Goal: Check status

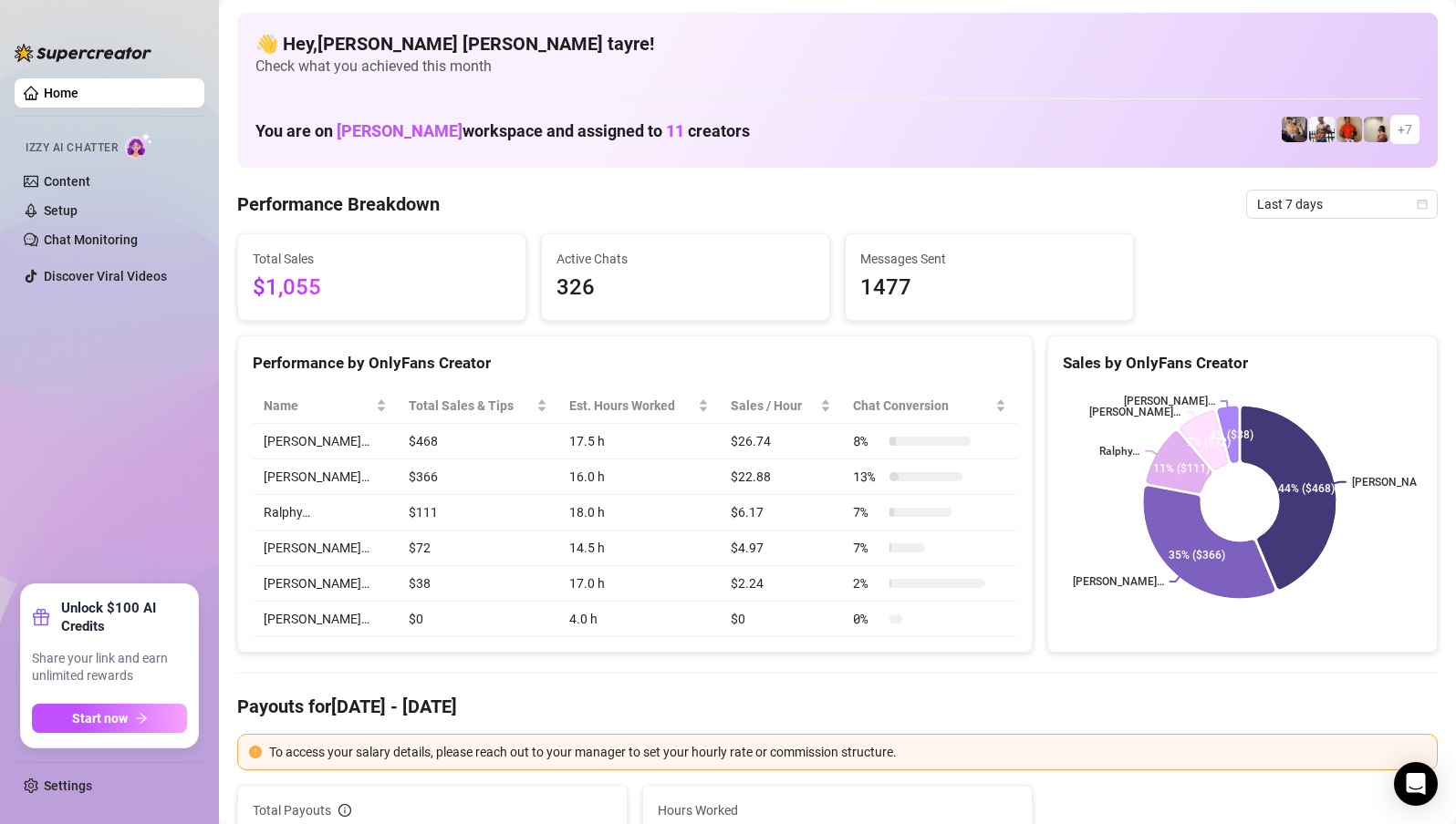
click at [118, 34] on div at bounding box center [82, 43] width 136 height 54
click at [158, 467] on ul "Home Izzy AI Chatter Content Setup Chat Monitoring Discover Viral Videos" at bounding box center [109, 324] width 190 height 506
click at [1294, 195] on span "Last 7 days" at bounding box center [1342, 204] width 170 height 28
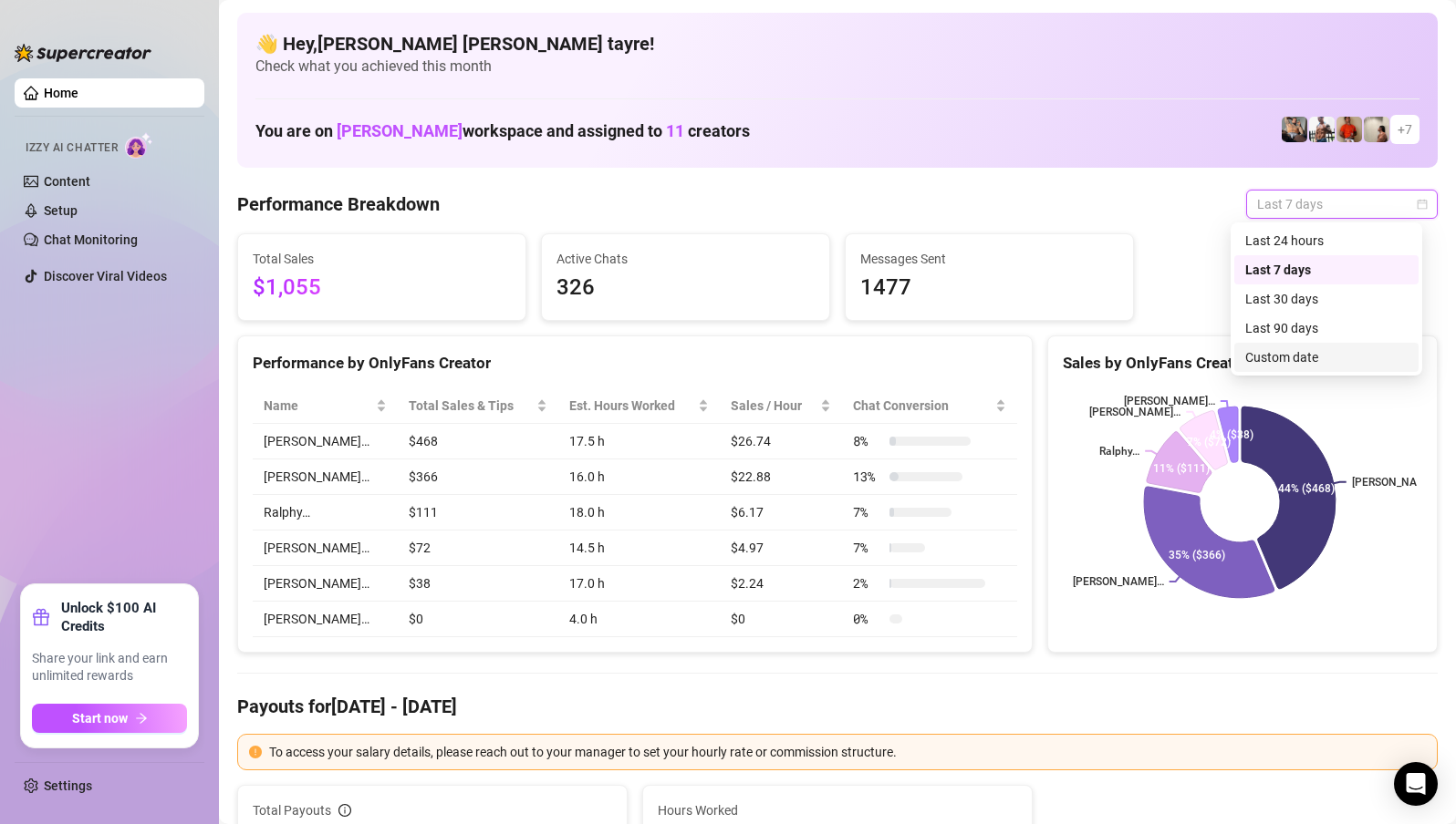
click at [1262, 351] on div "Custom date" at bounding box center [1326, 357] width 162 height 20
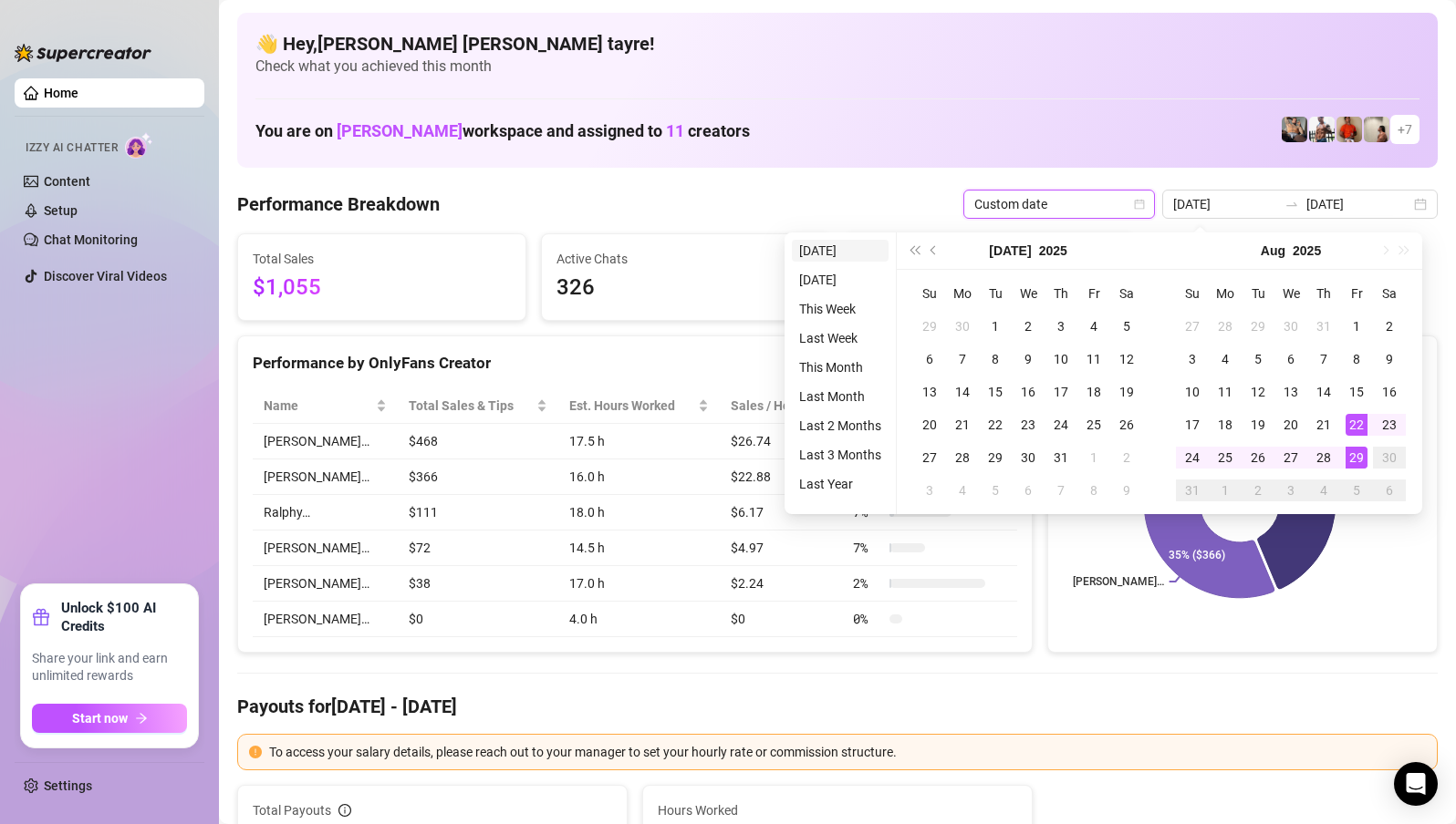
type input "[DATE]"
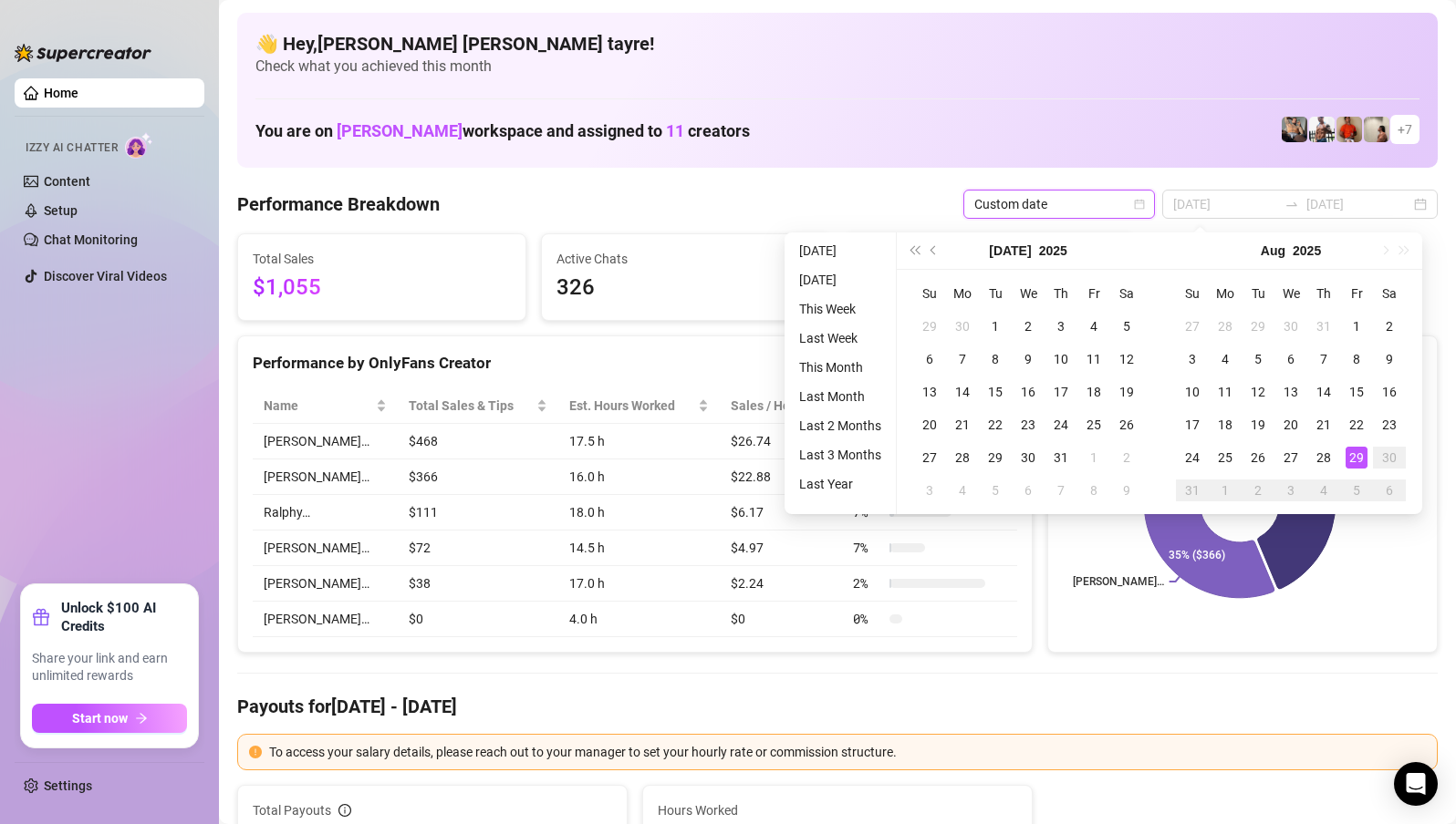
click at [821, 251] on li "[DATE]" at bounding box center [840, 250] width 96 height 22
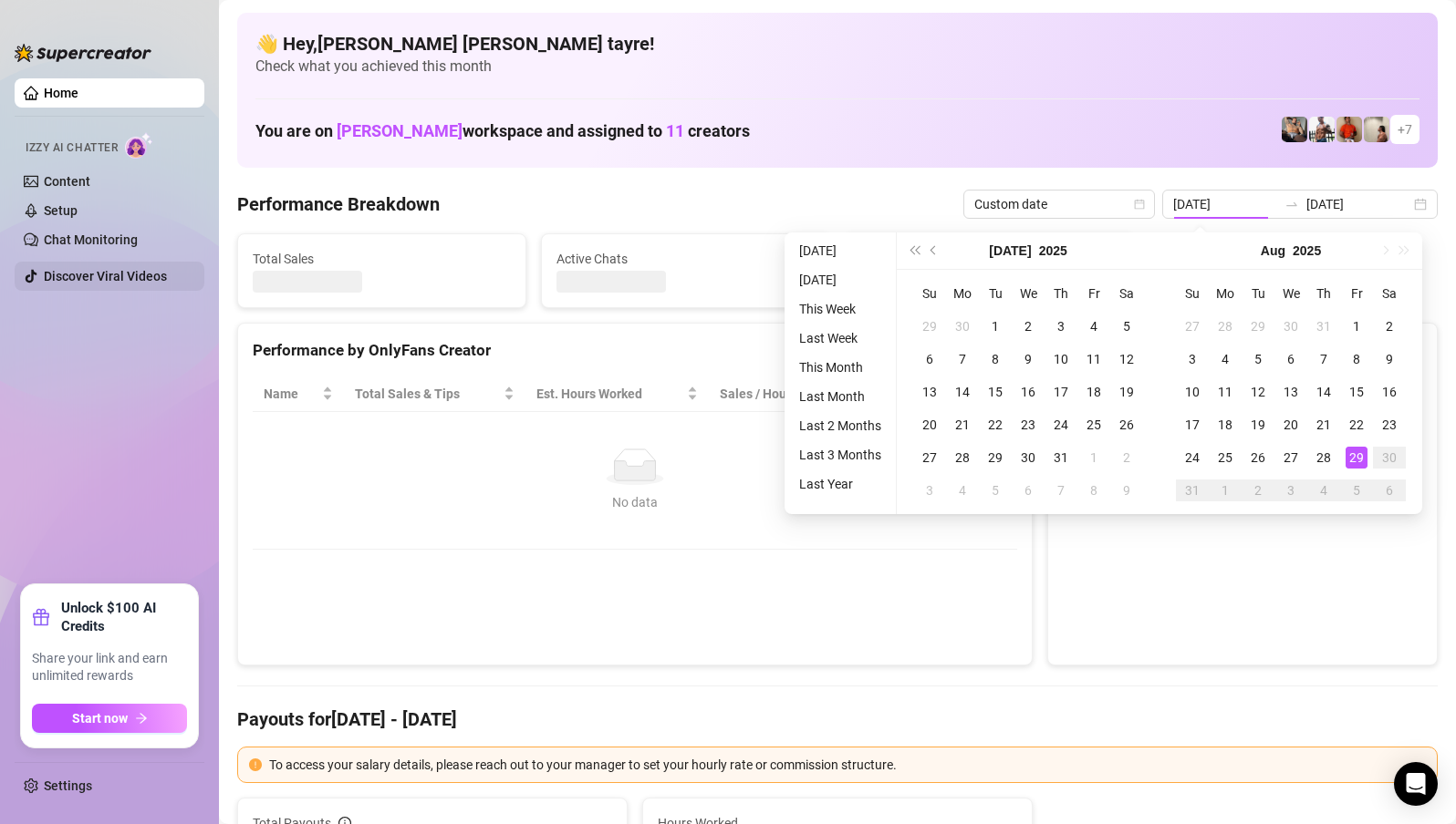
type input "[DATE]"
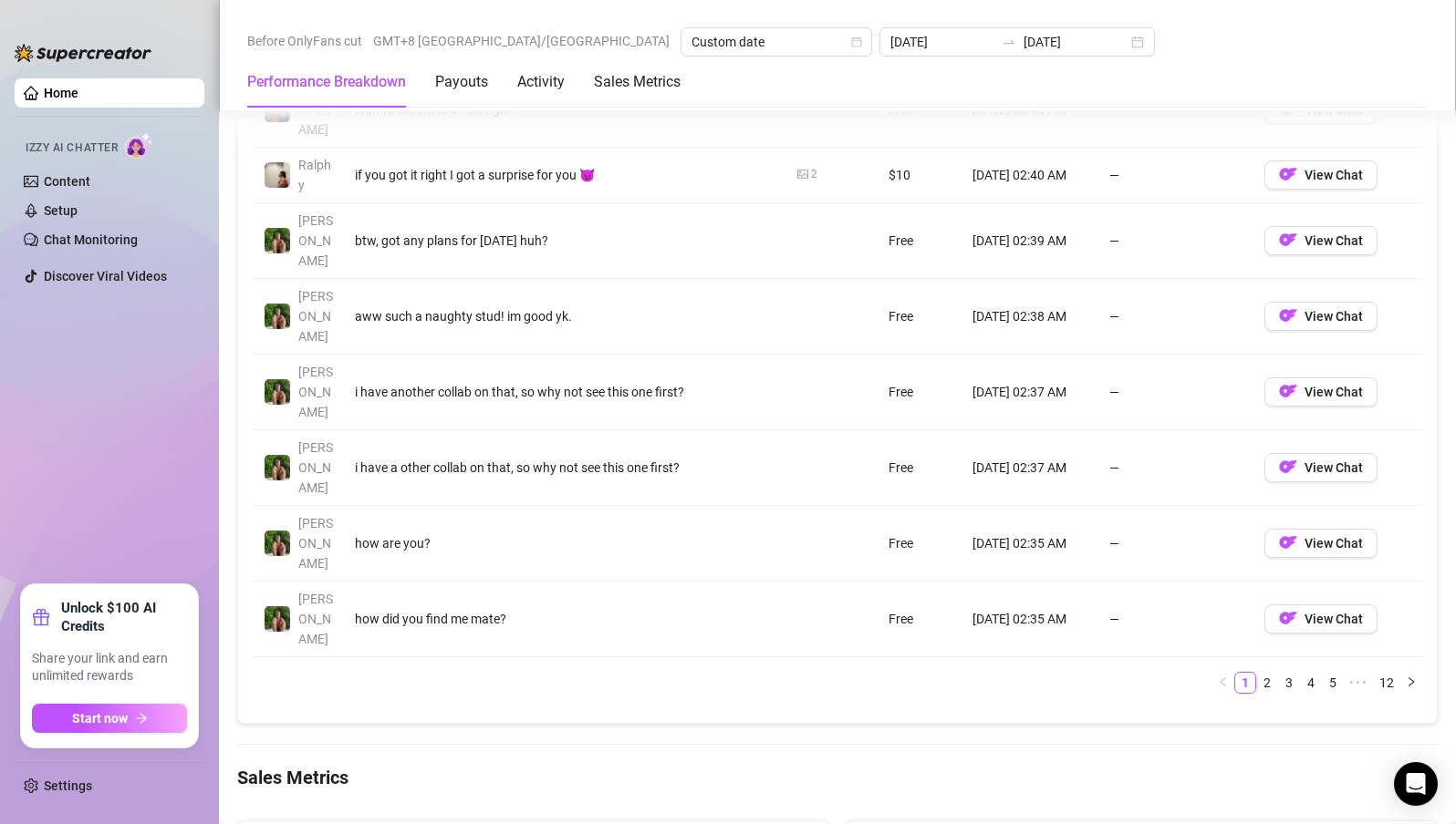
scroll to position [2189, 0]
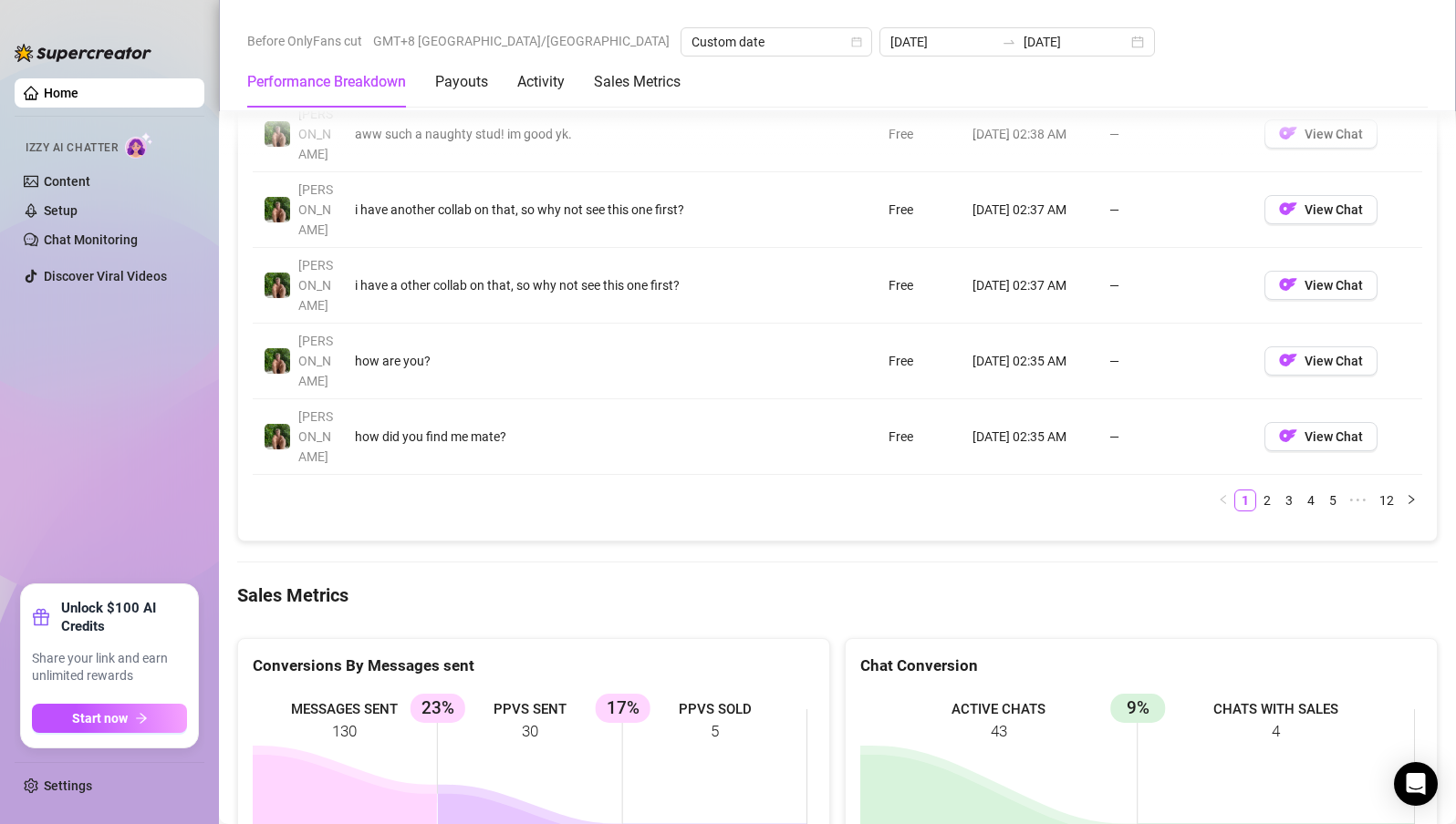
drag, startPoint x: 697, startPoint y: 545, endPoint x: 663, endPoint y: 537, distance: 34.9
click at [664, 691] on rect at bounding box center [530, 828] width 554 height 274
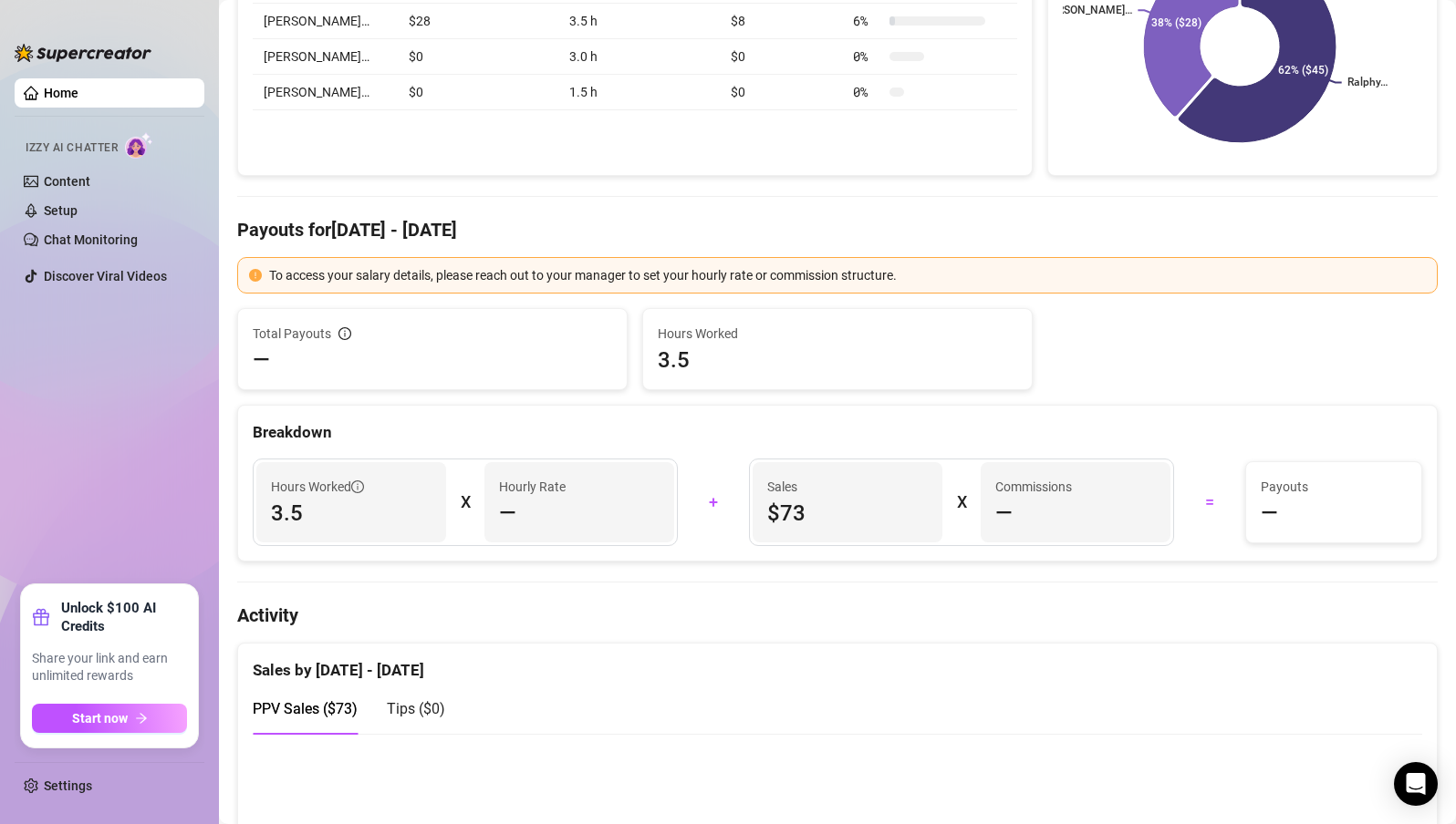
scroll to position [274, 0]
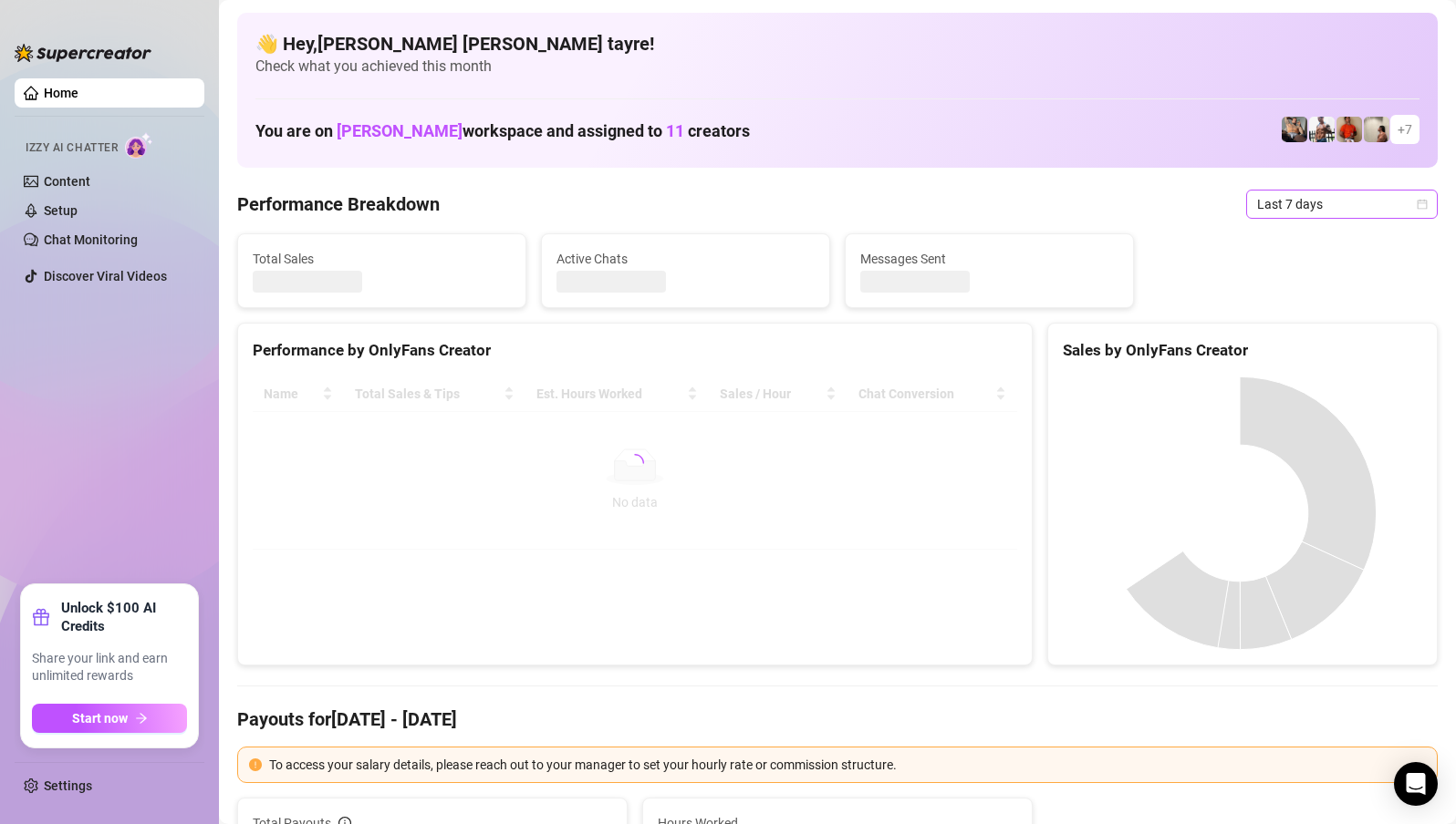
click at [1304, 201] on span "Last 7 days" at bounding box center [1342, 204] width 170 height 28
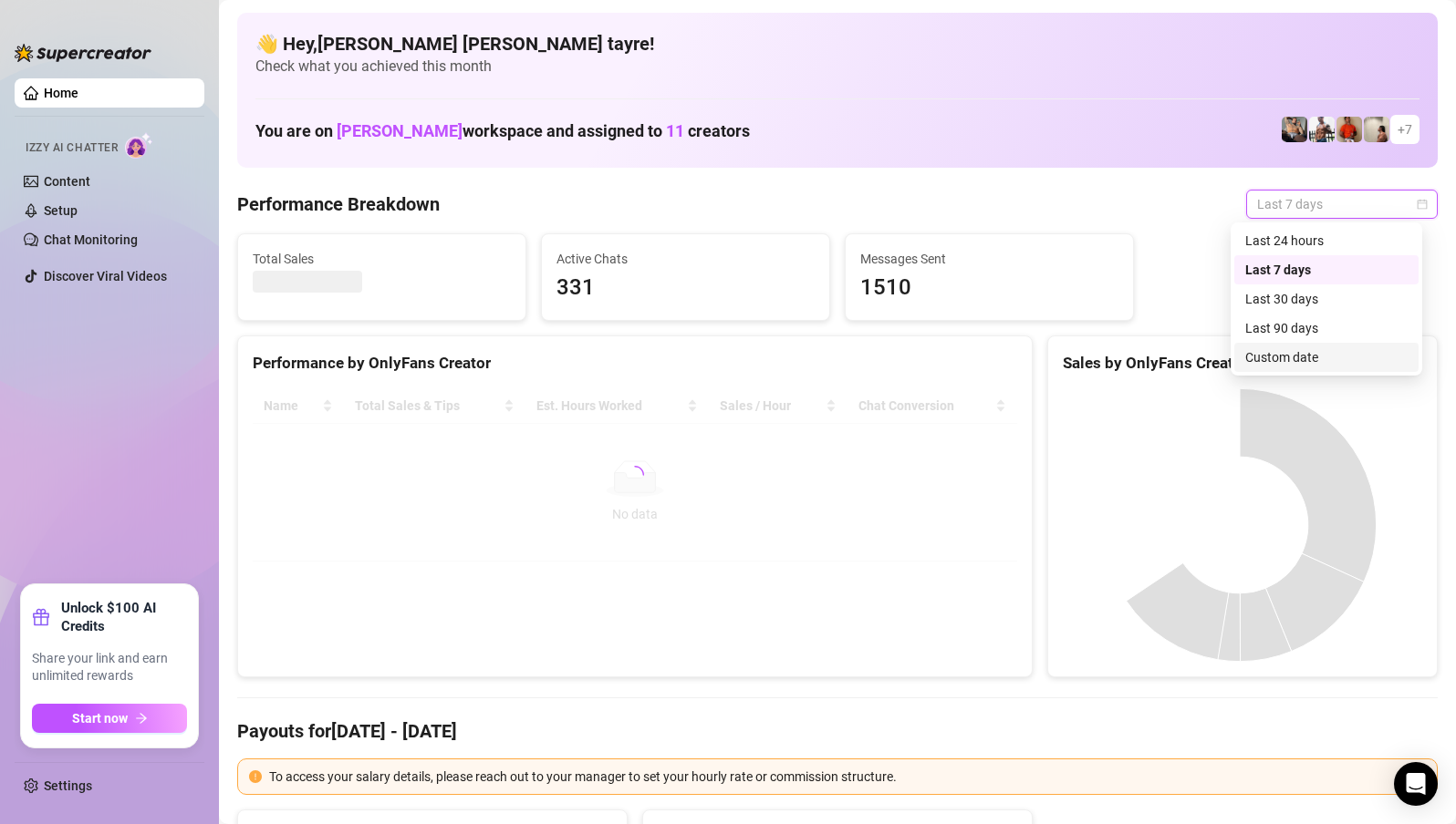
click at [1262, 348] on div "Custom date" at bounding box center [1326, 357] width 162 height 20
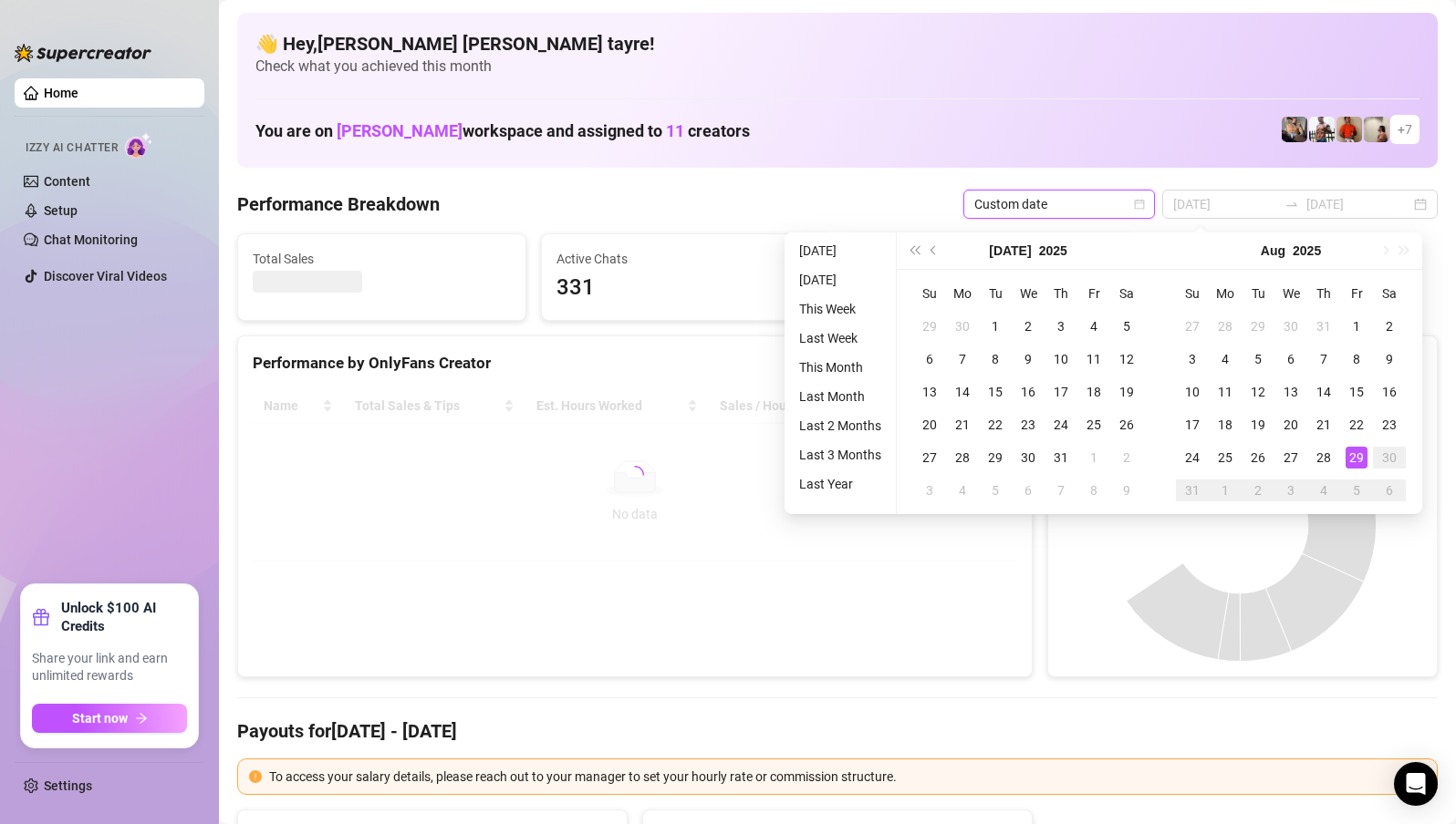
type input "[DATE]"
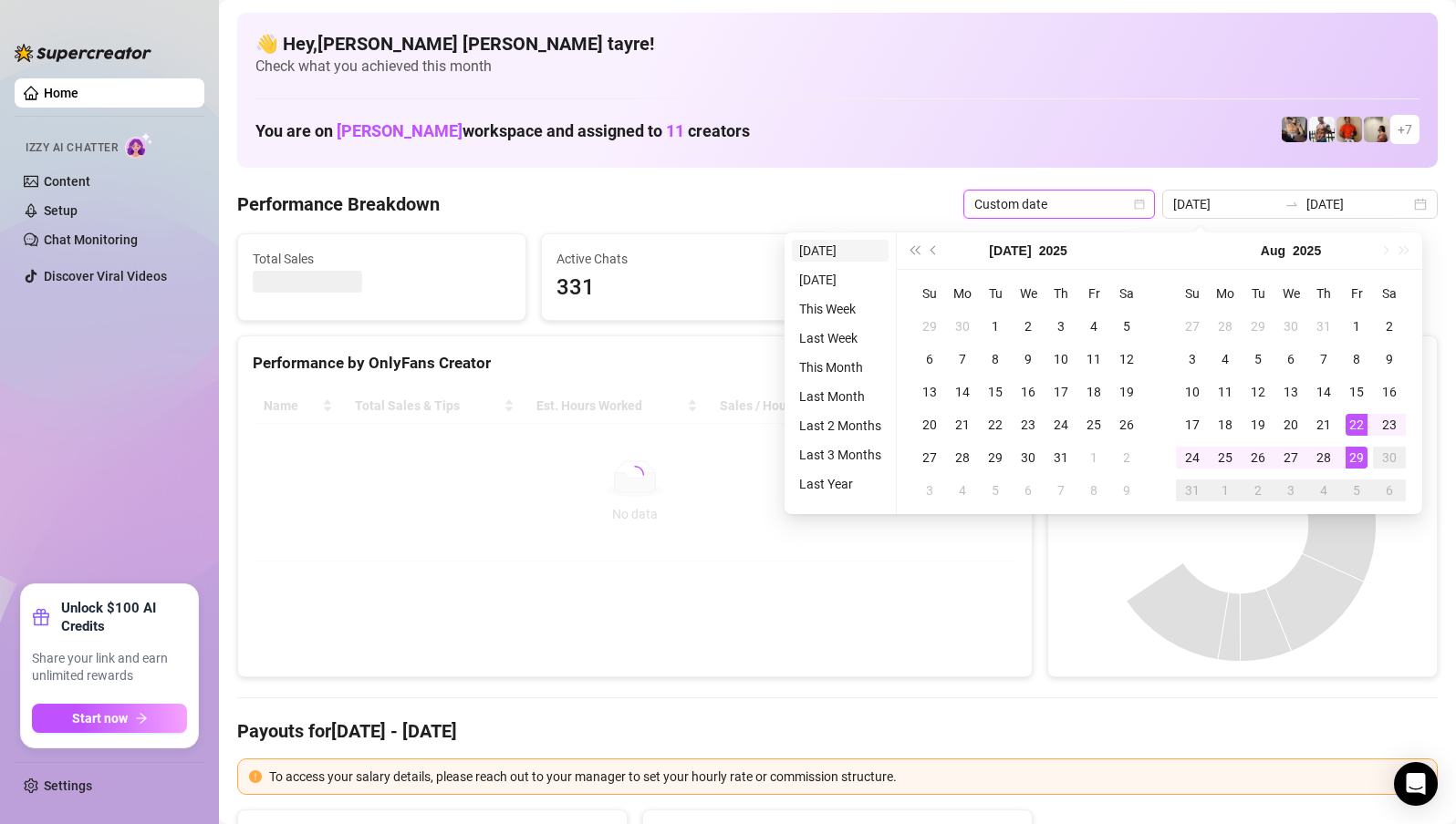
click at [850, 253] on li "[DATE]" at bounding box center [840, 250] width 96 height 22
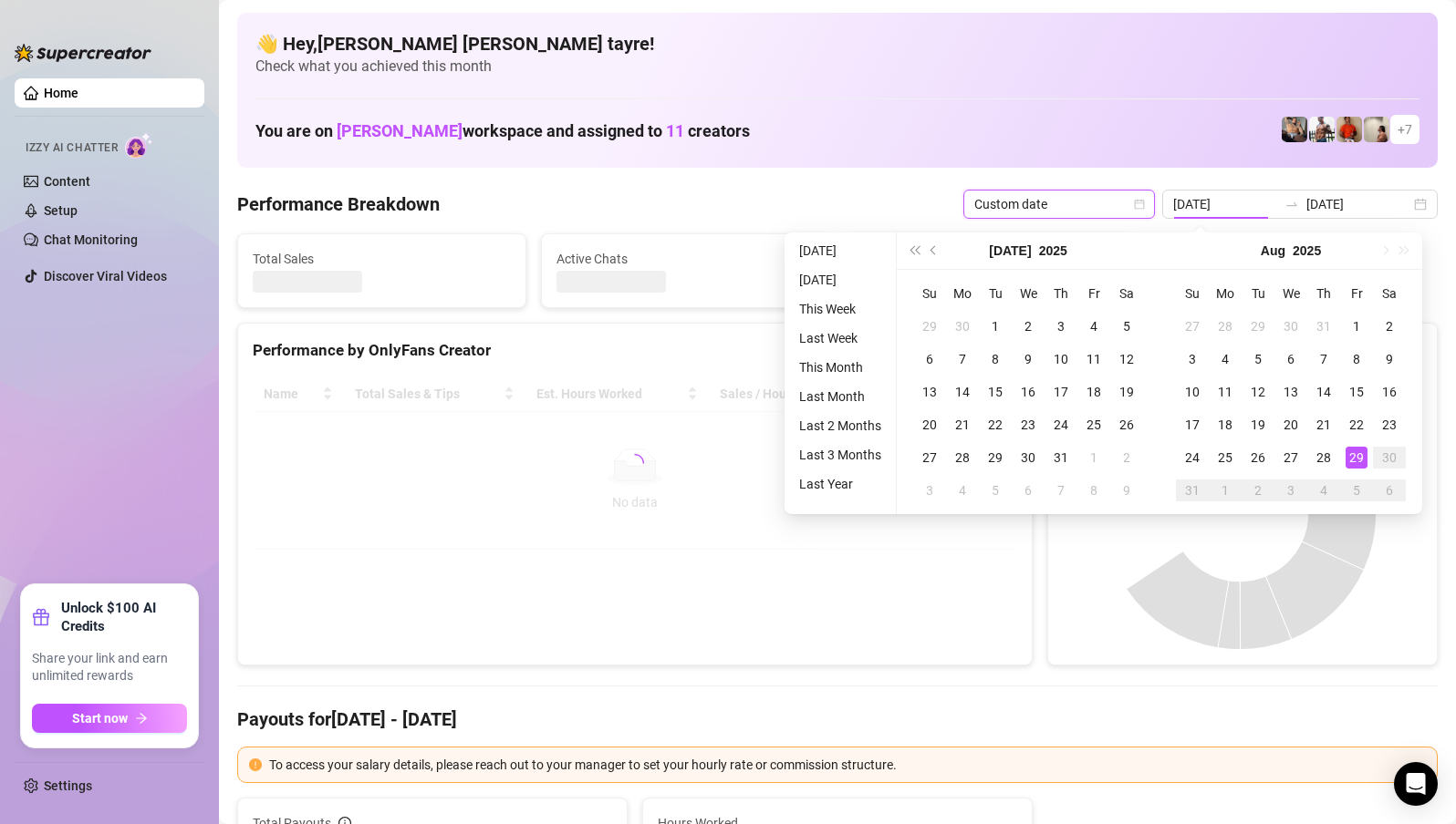
type input "[DATE]"
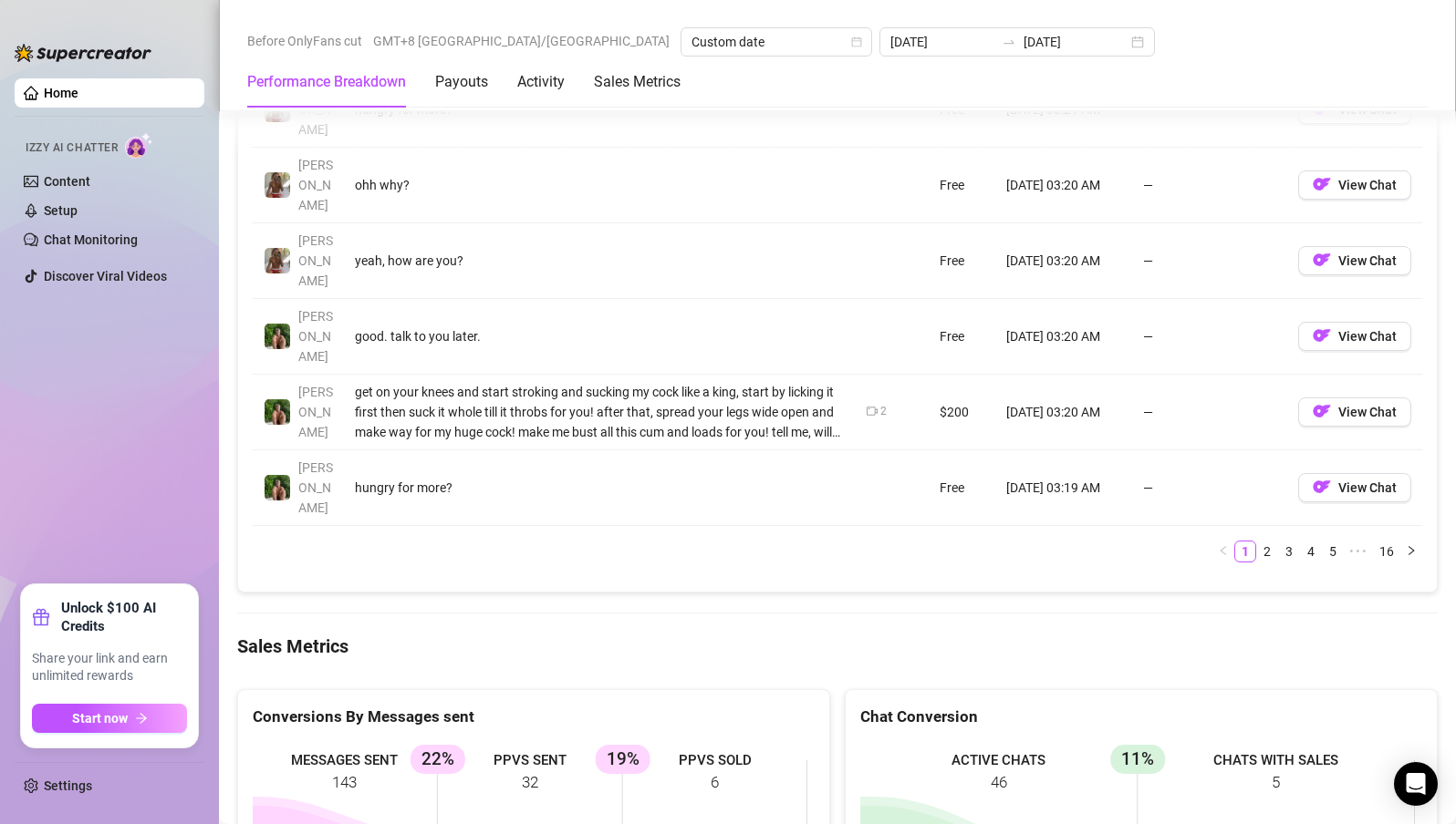
scroll to position [2279, 0]
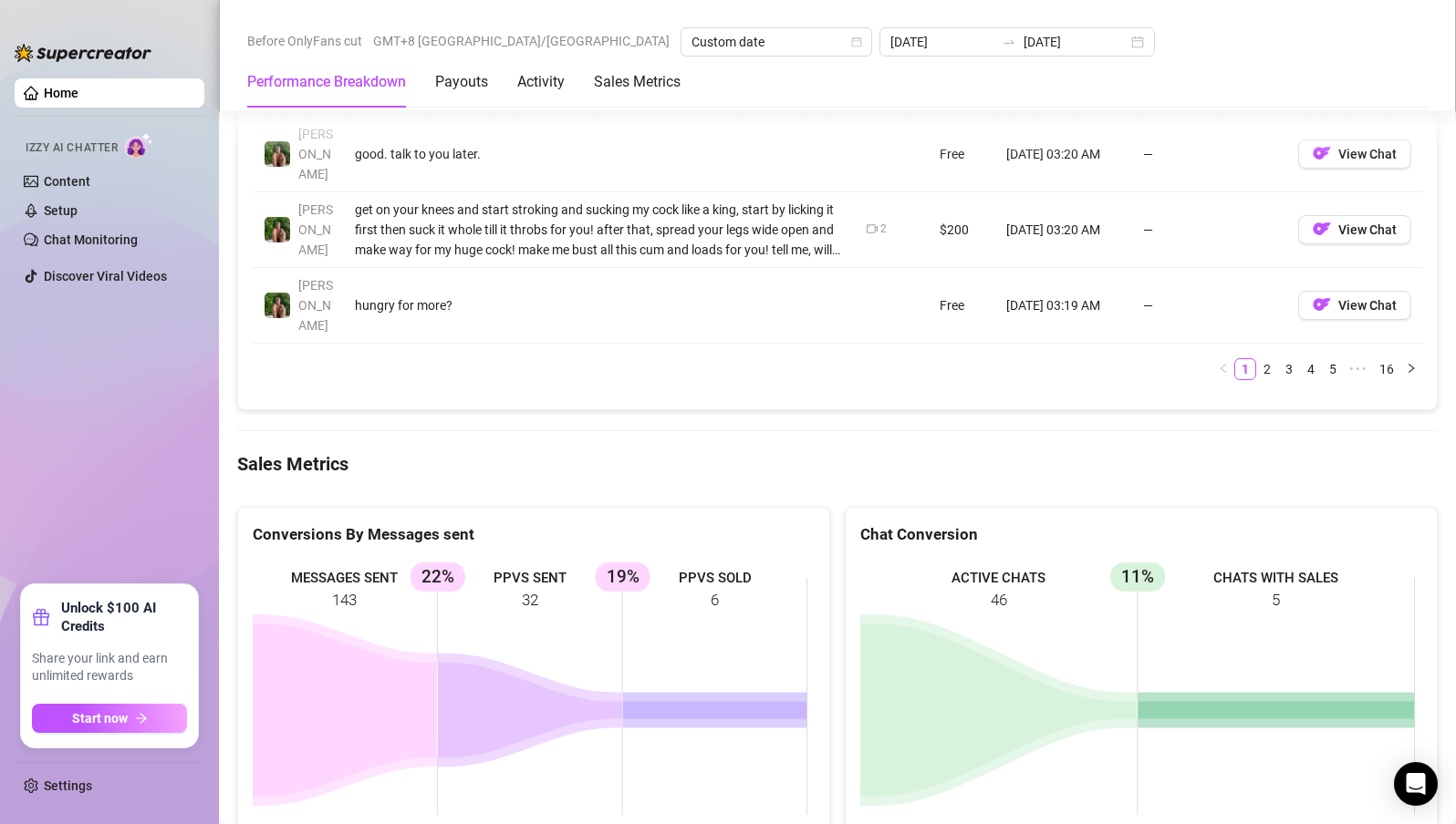
drag, startPoint x: 743, startPoint y: 520, endPoint x: 451, endPoint y: 464, distance: 297.3
click at [453, 560] on rect at bounding box center [530, 696] width 554 height 274
click at [173, 462] on ul "Home Izzy AI Chatter Content Setup Chat Monitoring Discover Viral Videos" at bounding box center [109, 324] width 190 height 506
